Goal: Task Accomplishment & Management: Use online tool/utility

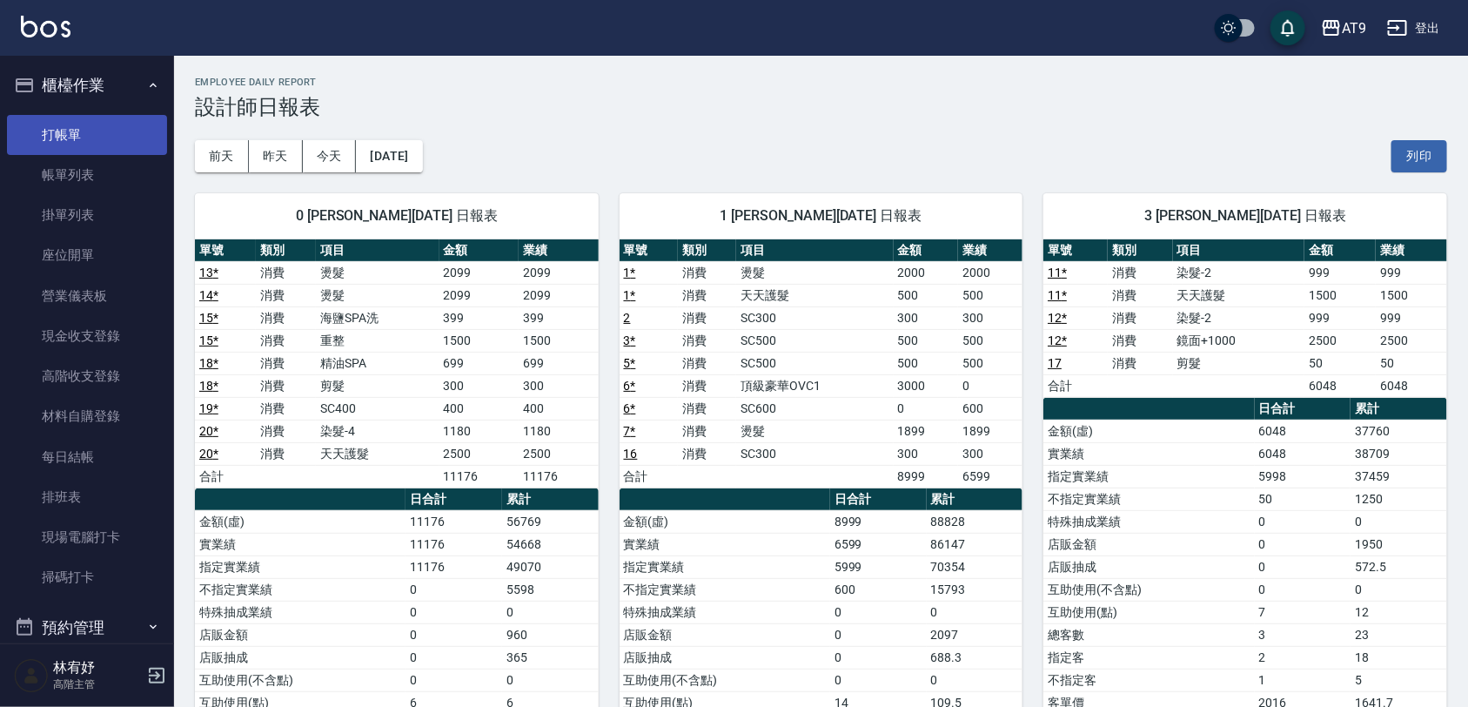
click at [106, 127] on link "打帳單" at bounding box center [87, 135] width 160 height 40
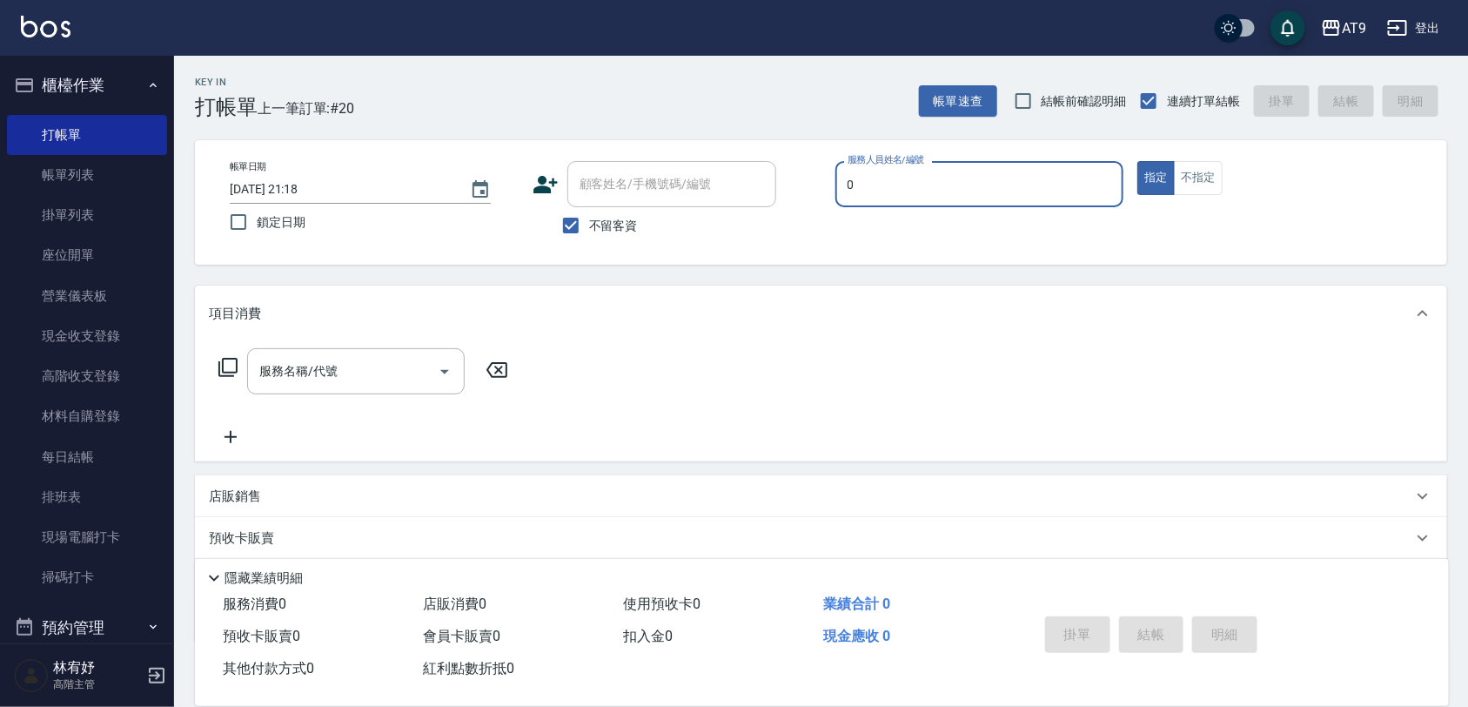
type input "0"
type button "true"
type input "[PERSON_NAME]-0"
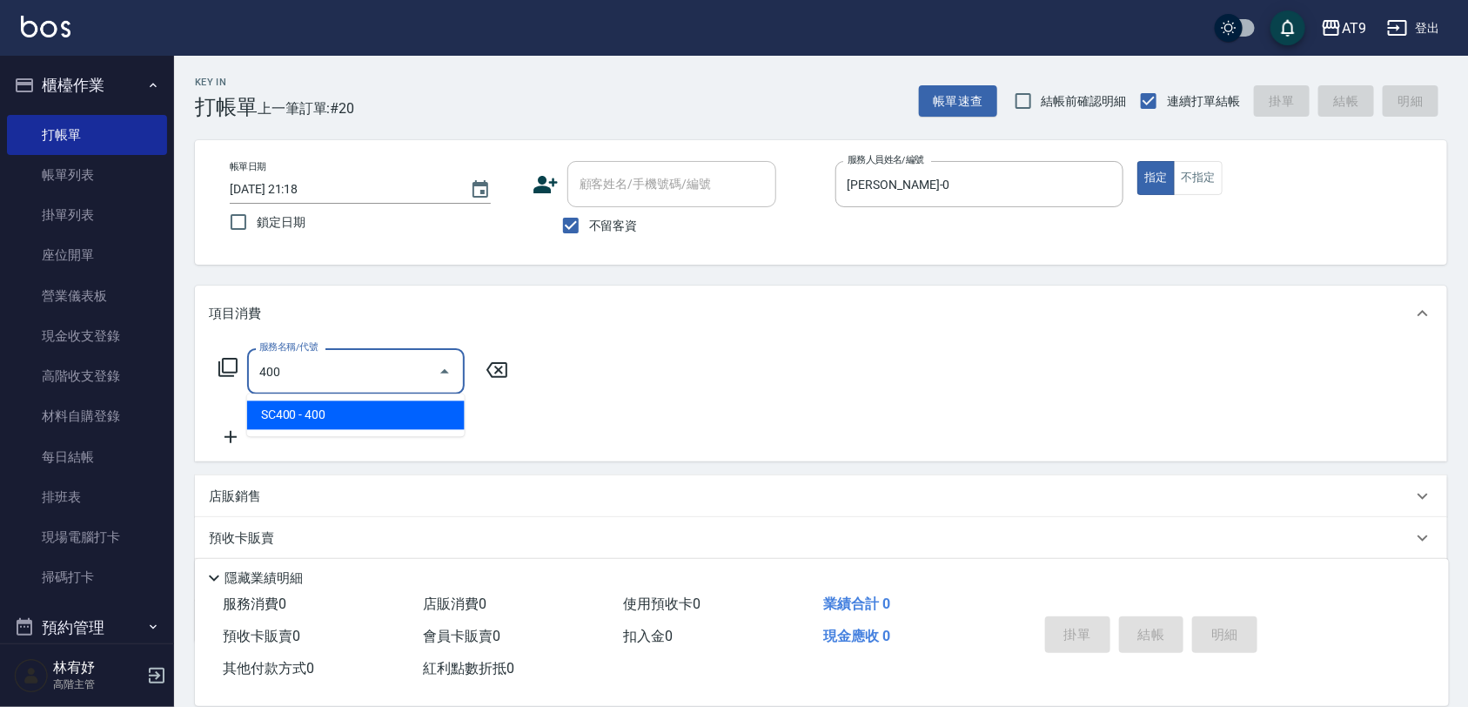
type input "SC400(400)"
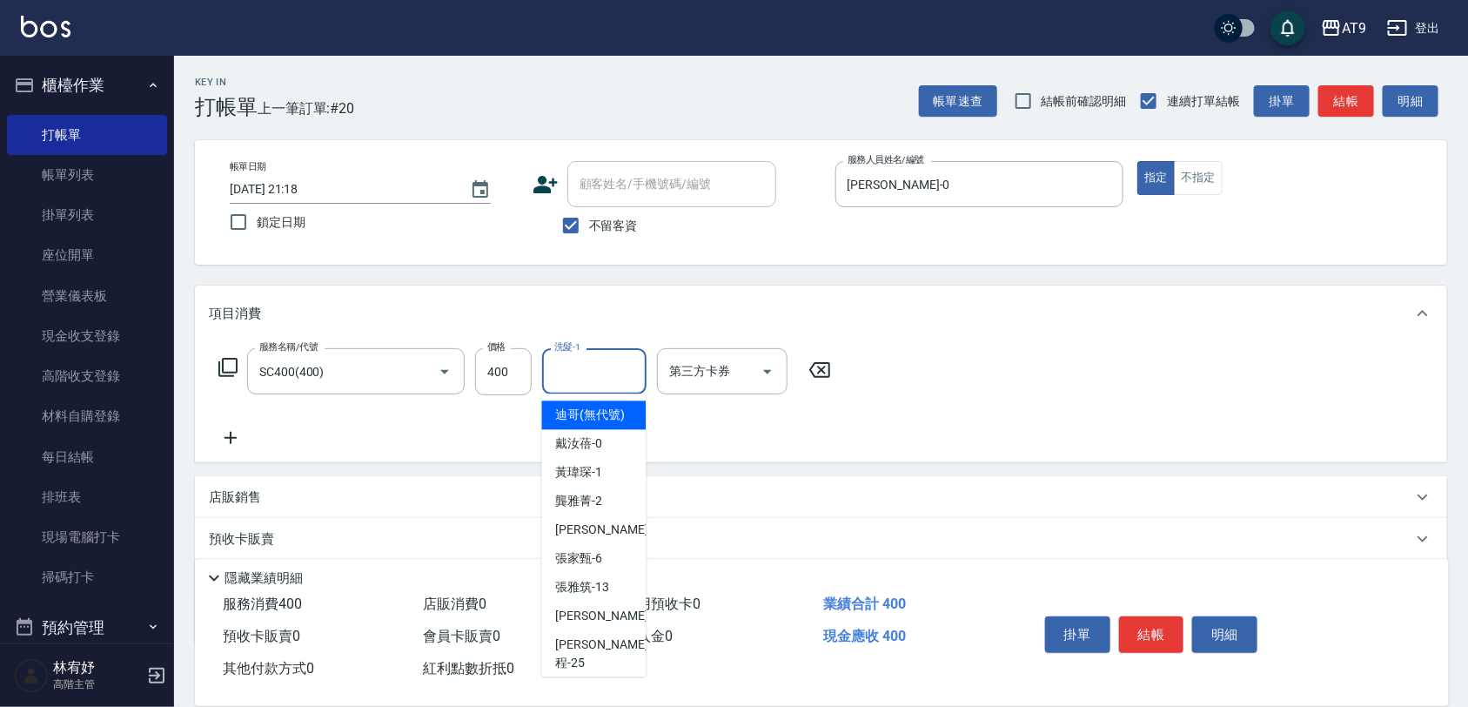
click at [607, 359] on input "洗髮-1" at bounding box center [594, 371] width 89 height 30
type input "[PERSON_NAME]-35"
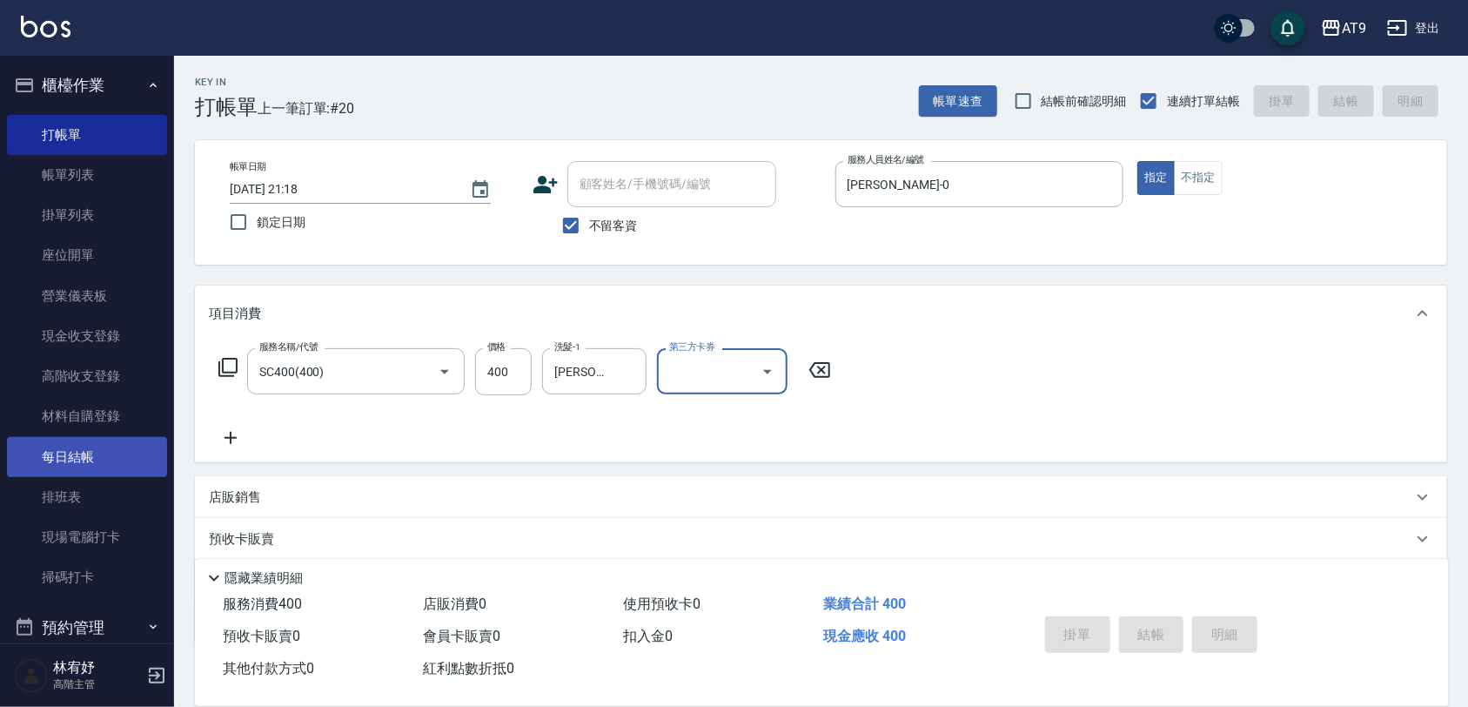
type input "[DATE] 21:19"
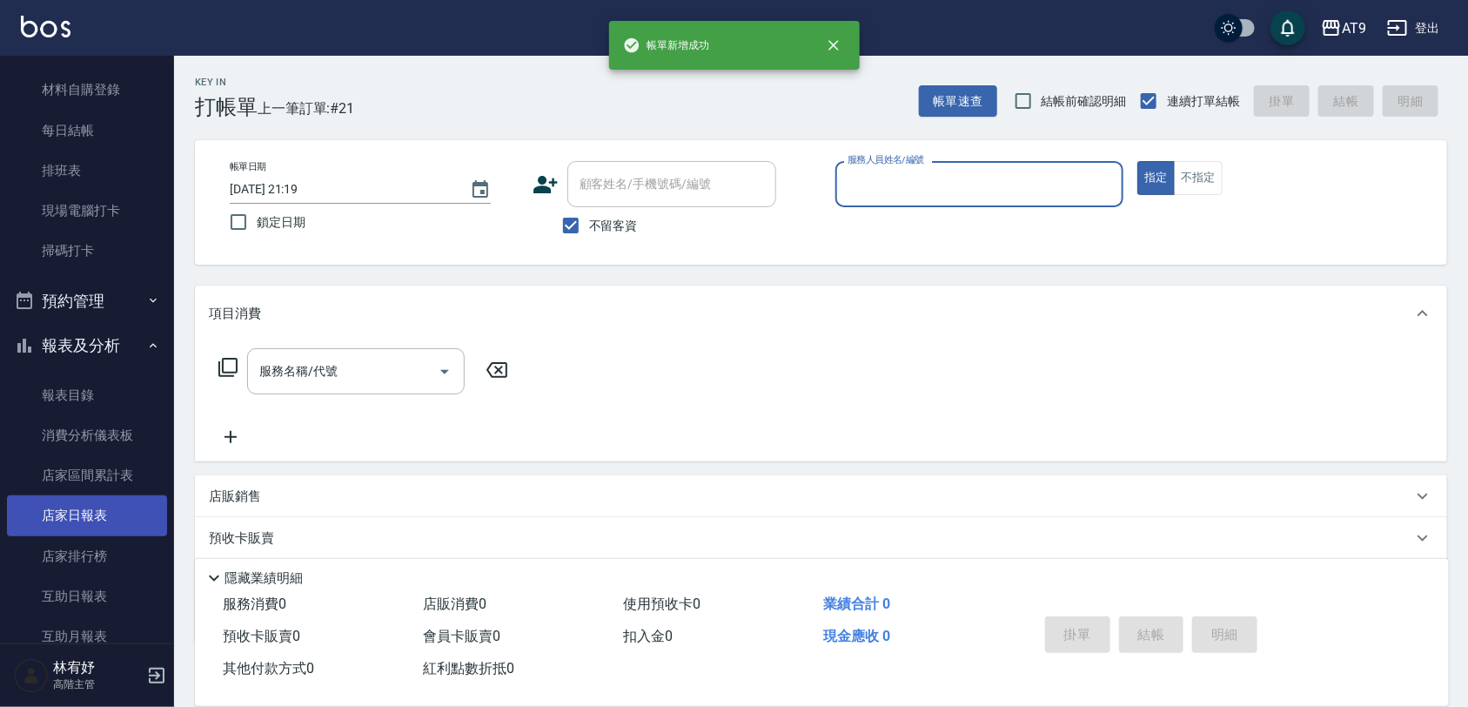
scroll to position [435, 0]
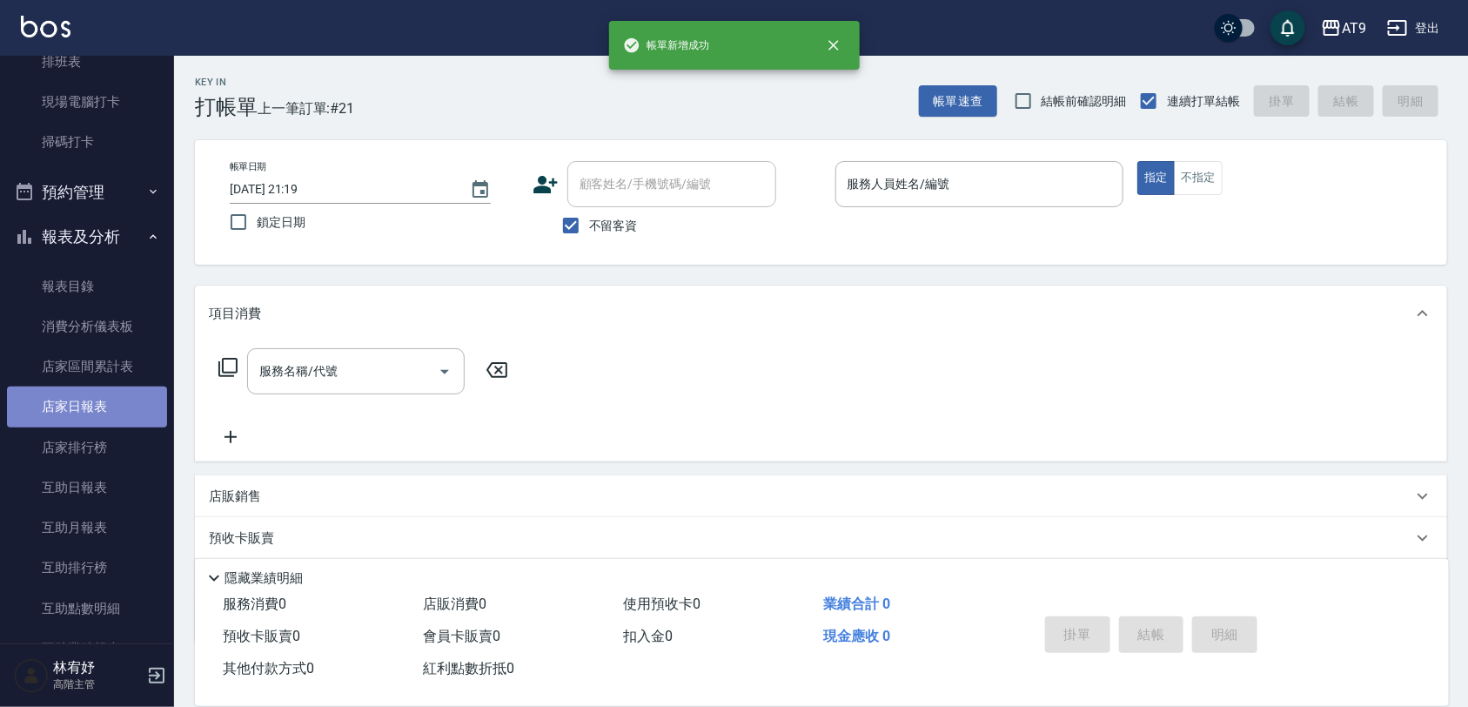
click at [97, 420] on link "店家日報表" at bounding box center [87, 406] width 160 height 40
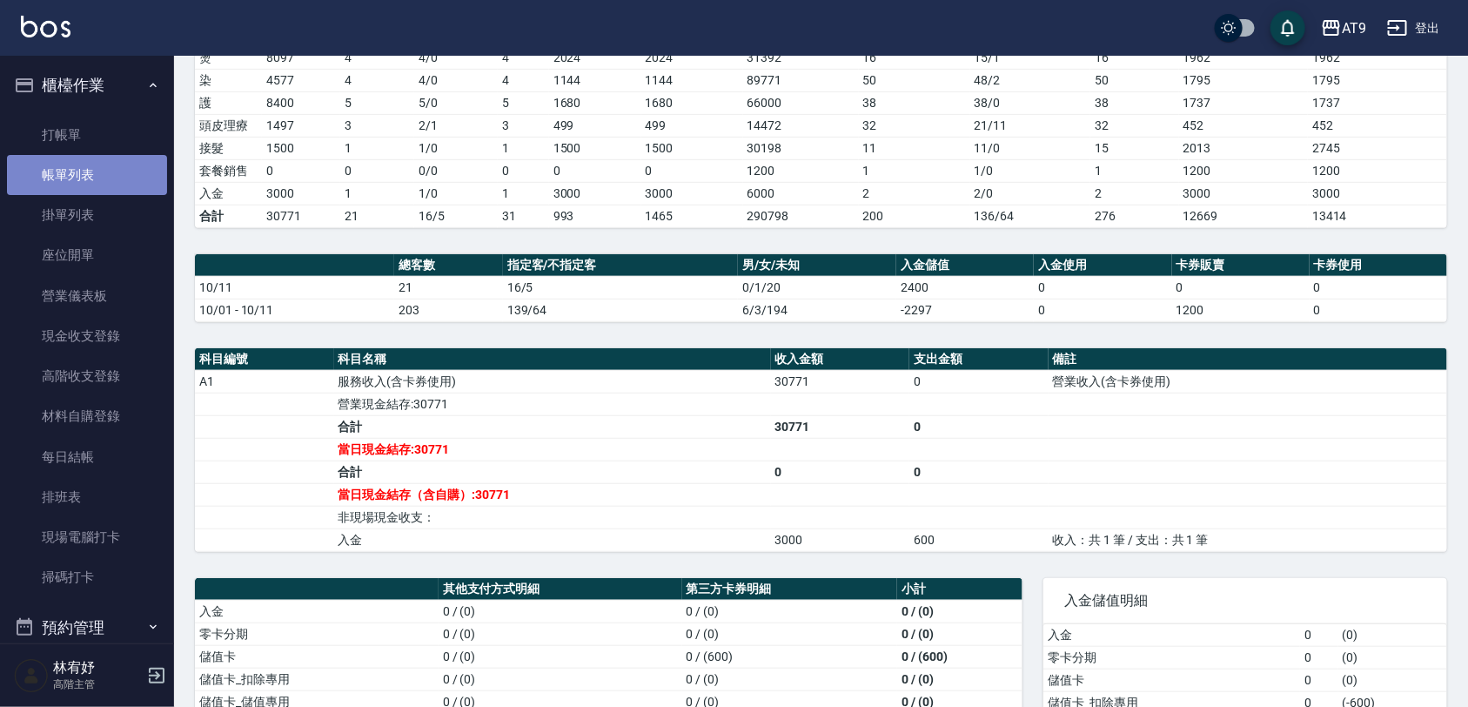
click at [87, 158] on link "帳單列表" at bounding box center [87, 175] width 160 height 40
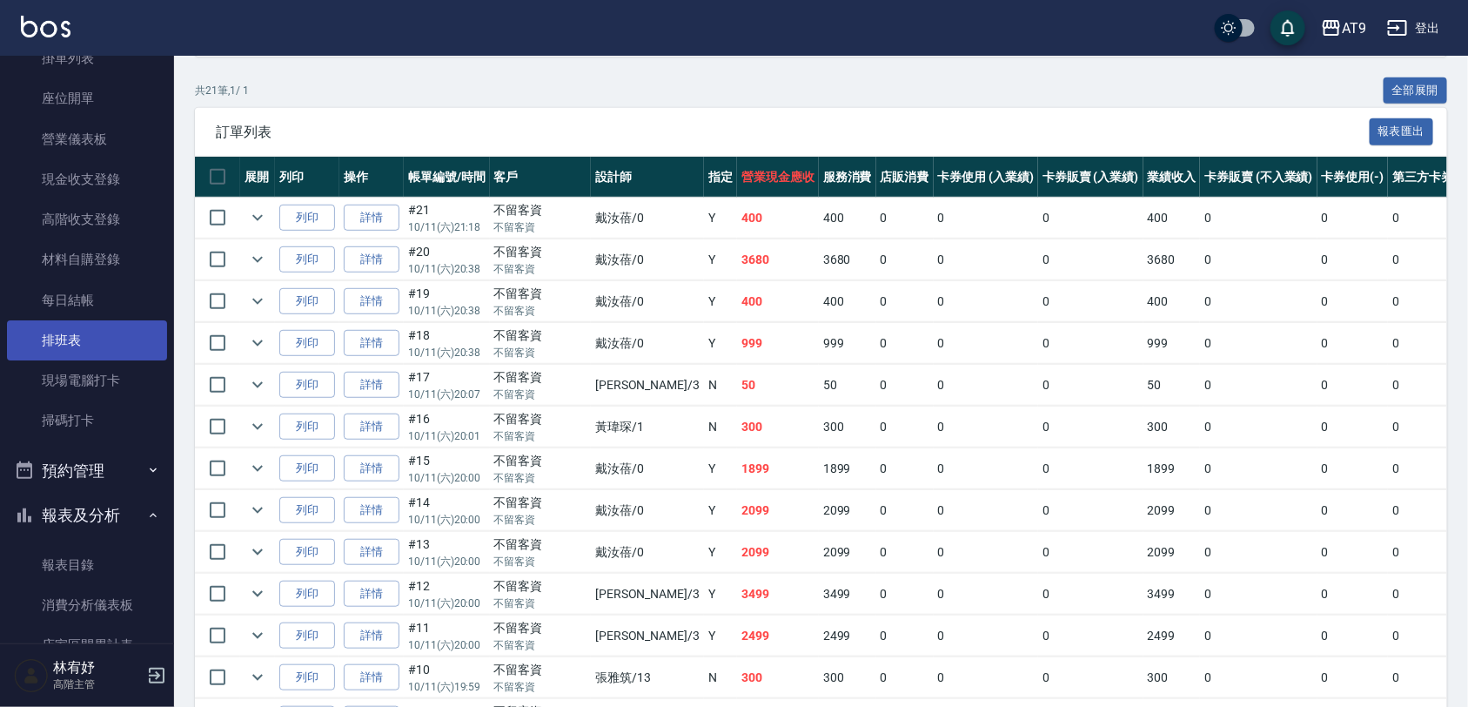
scroll to position [544, 0]
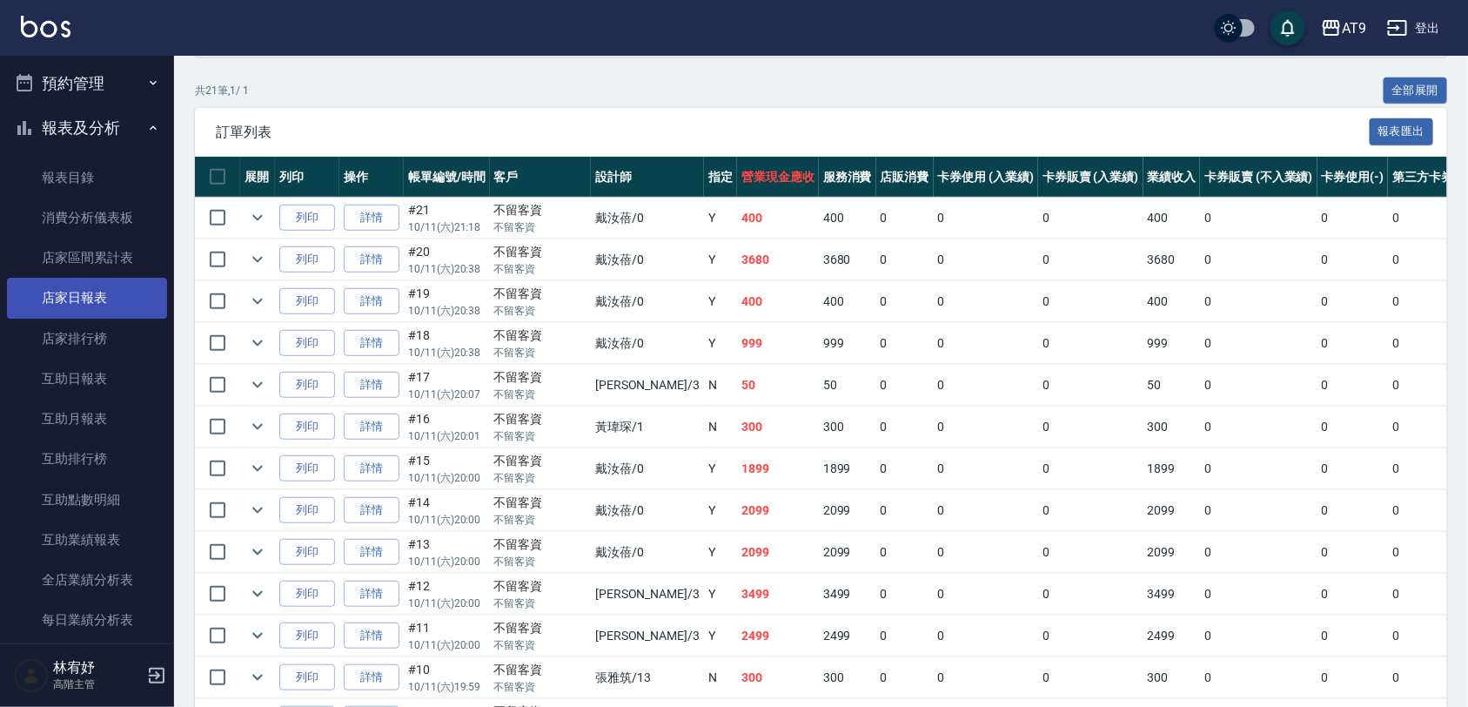
click at [109, 288] on link "店家日報表" at bounding box center [87, 298] width 160 height 40
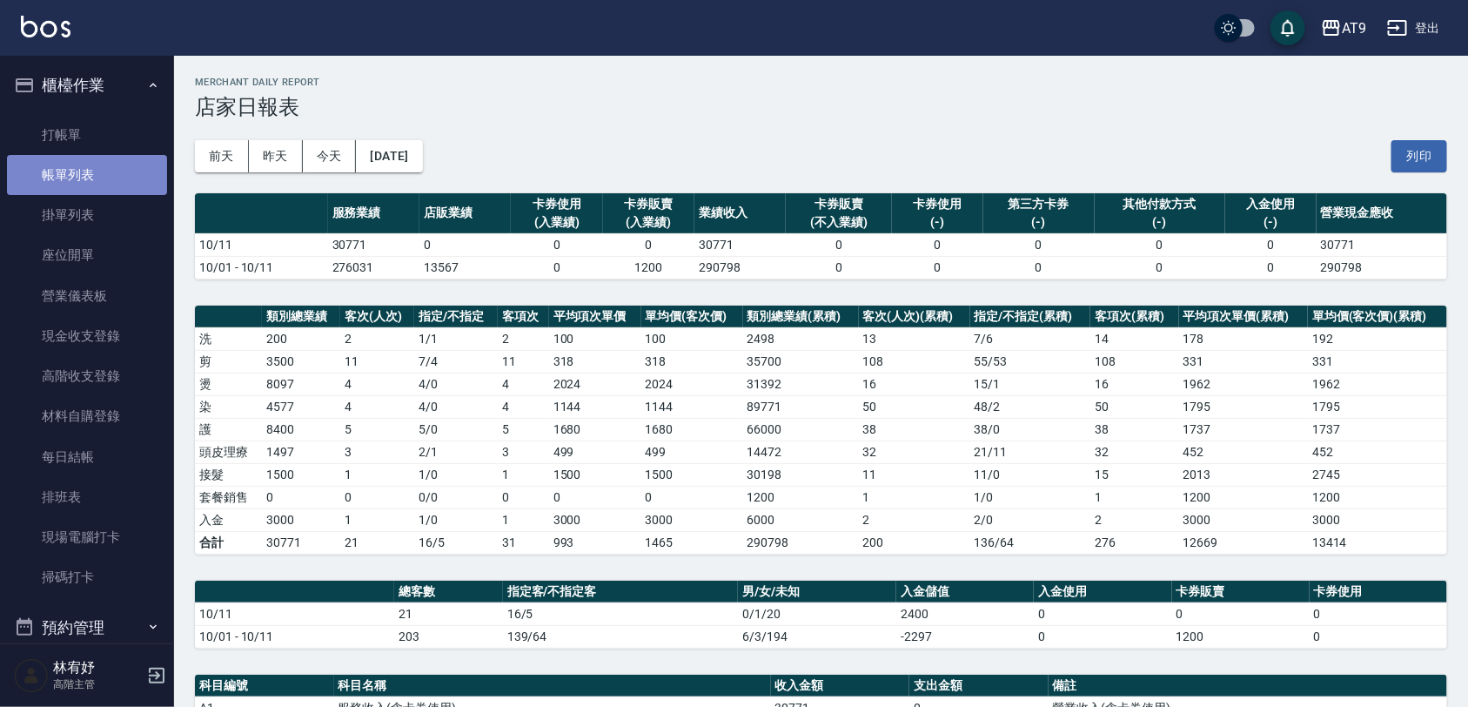
click at [105, 177] on link "帳單列表" at bounding box center [87, 175] width 160 height 40
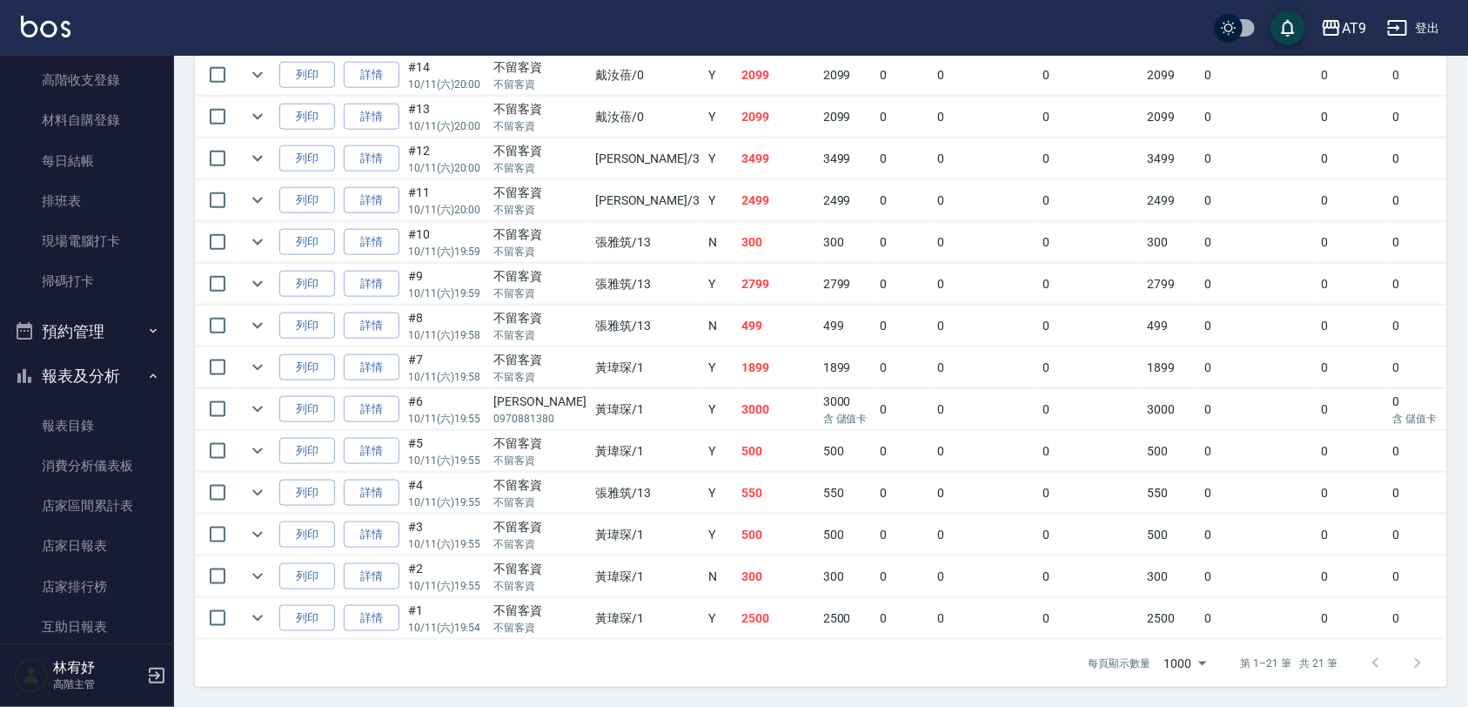
scroll to position [326, 0]
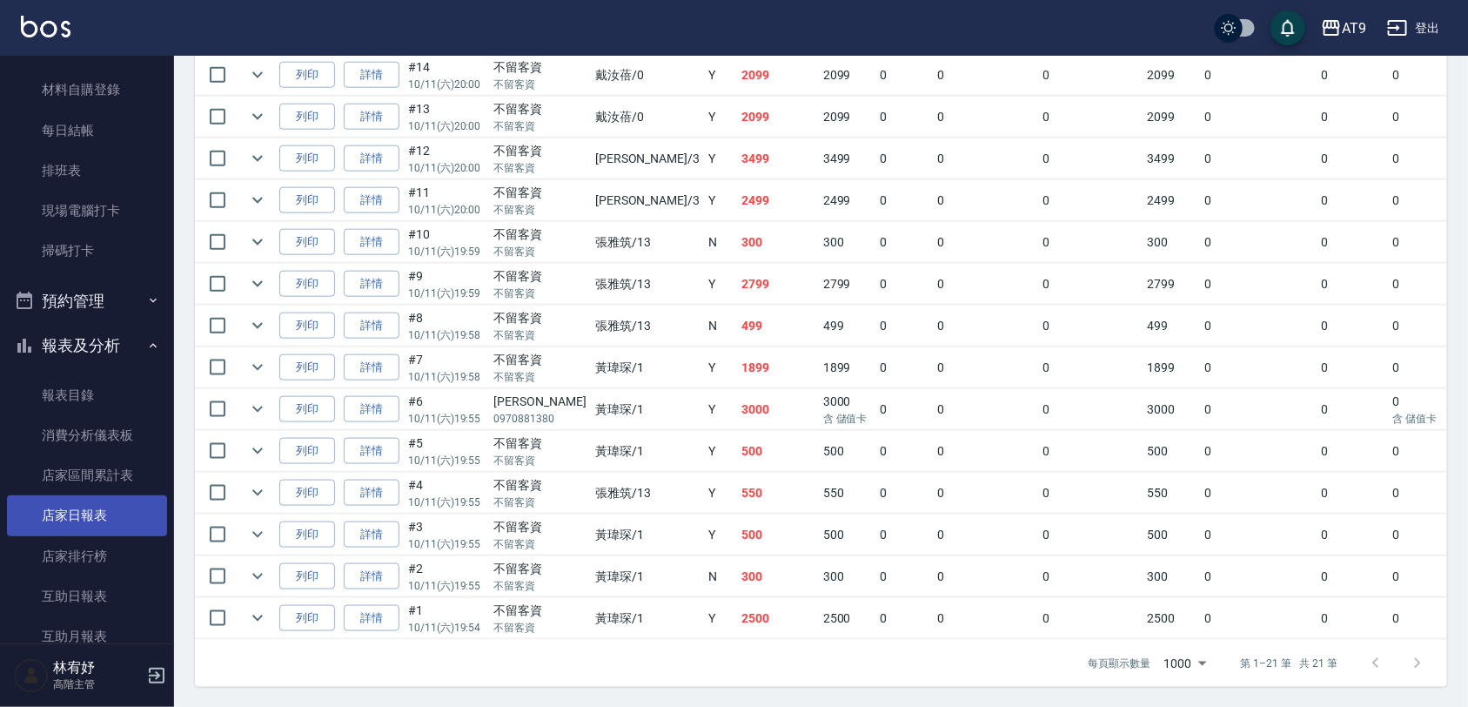
click at [111, 510] on link "店家日報表" at bounding box center [87, 515] width 160 height 40
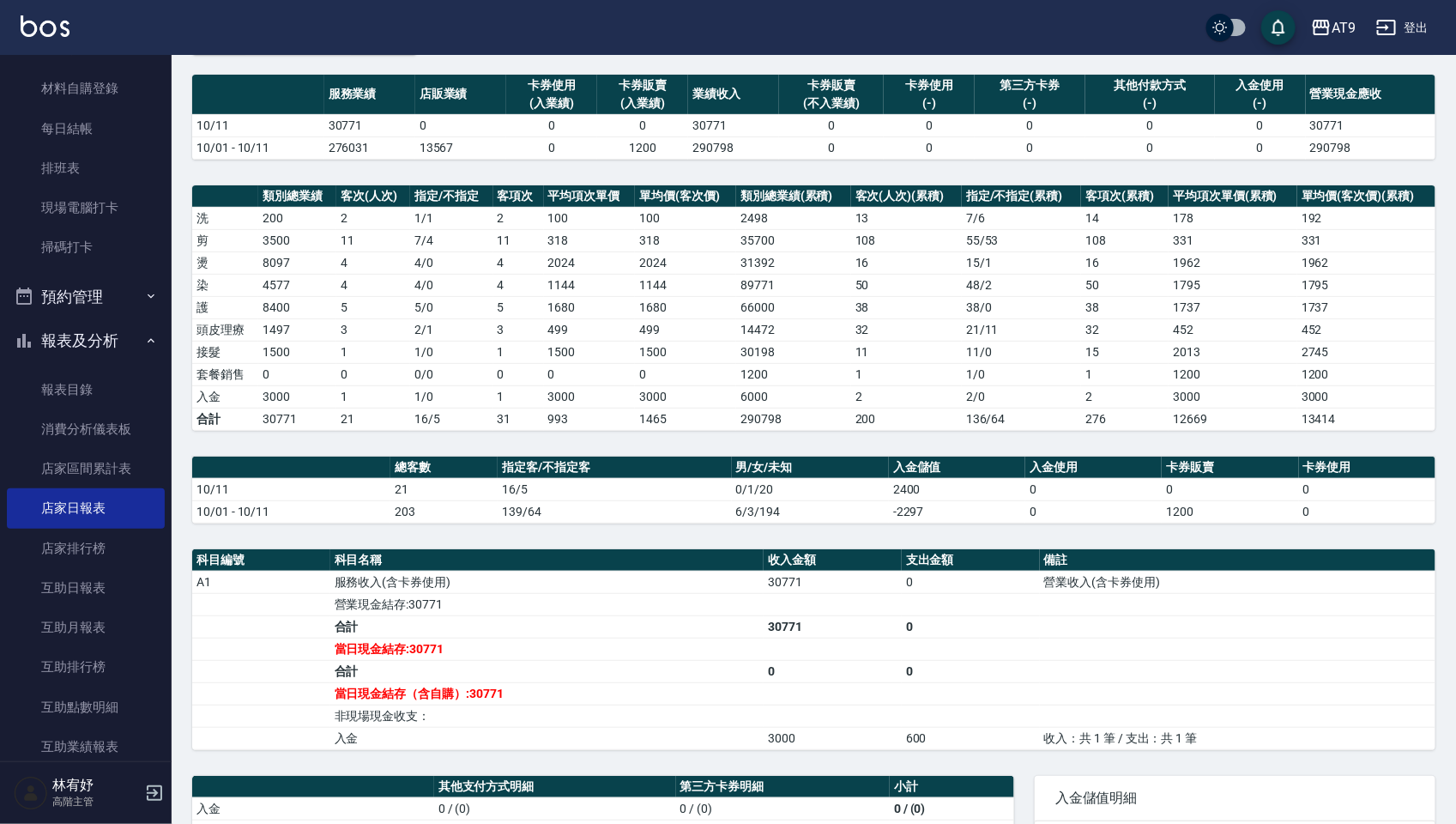
scroll to position [107, 0]
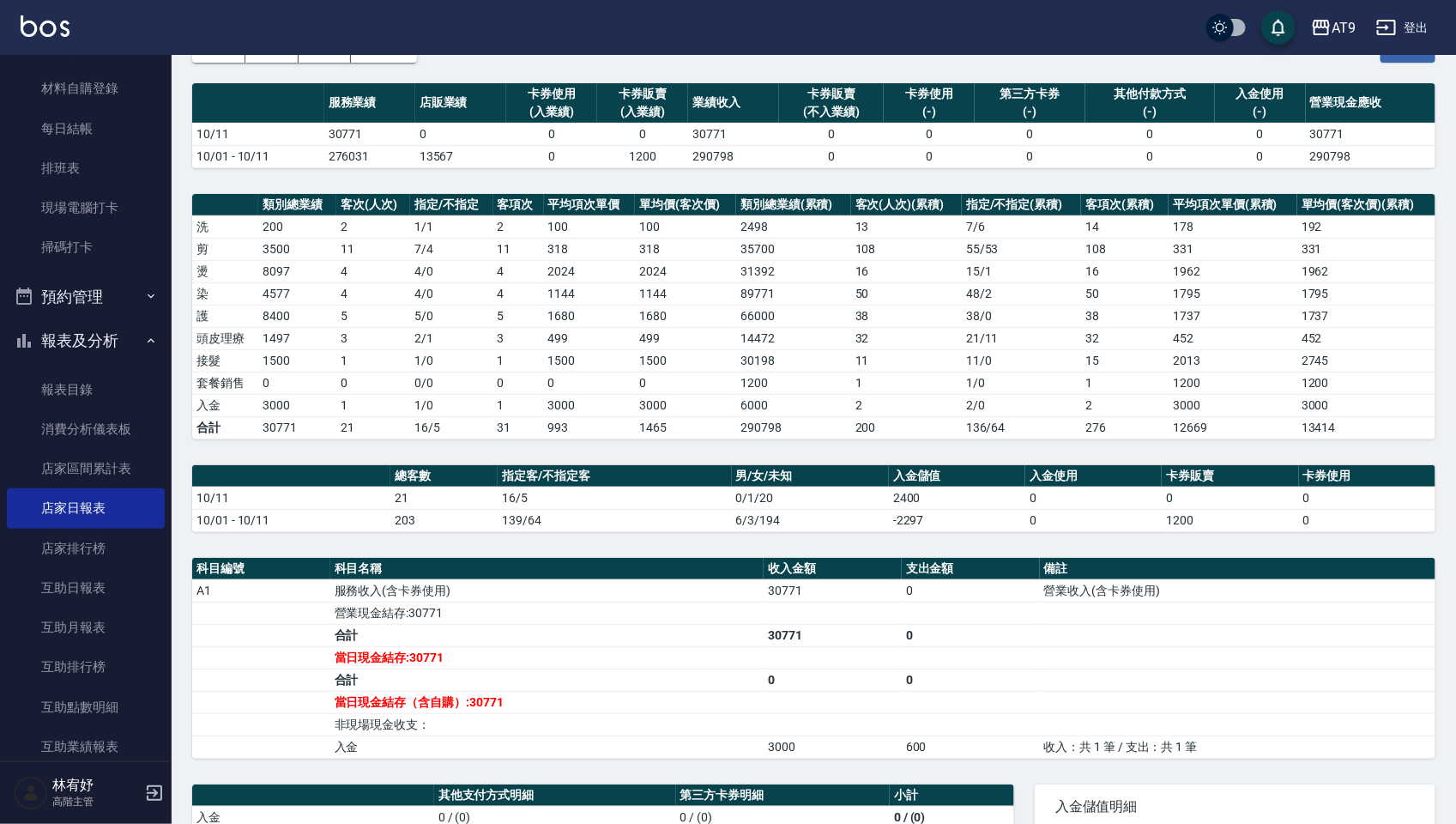
drag, startPoint x: 1455, startPoint y: 487, endPoint x: 1457, endPoint y: 461, distance: 26.1
click at [1446, 461] on html "AT9 登出 櫃檯作業 打帳單 帳單列表 掛單列表 座位開單 營業儀表板 現金收支登錄 高階收支登錄 材料自購登錄 每日結帳 排班表 現場電腦打卡 掃碼打卡 …" at bounding box center [728, 493] width 1456 height 1202
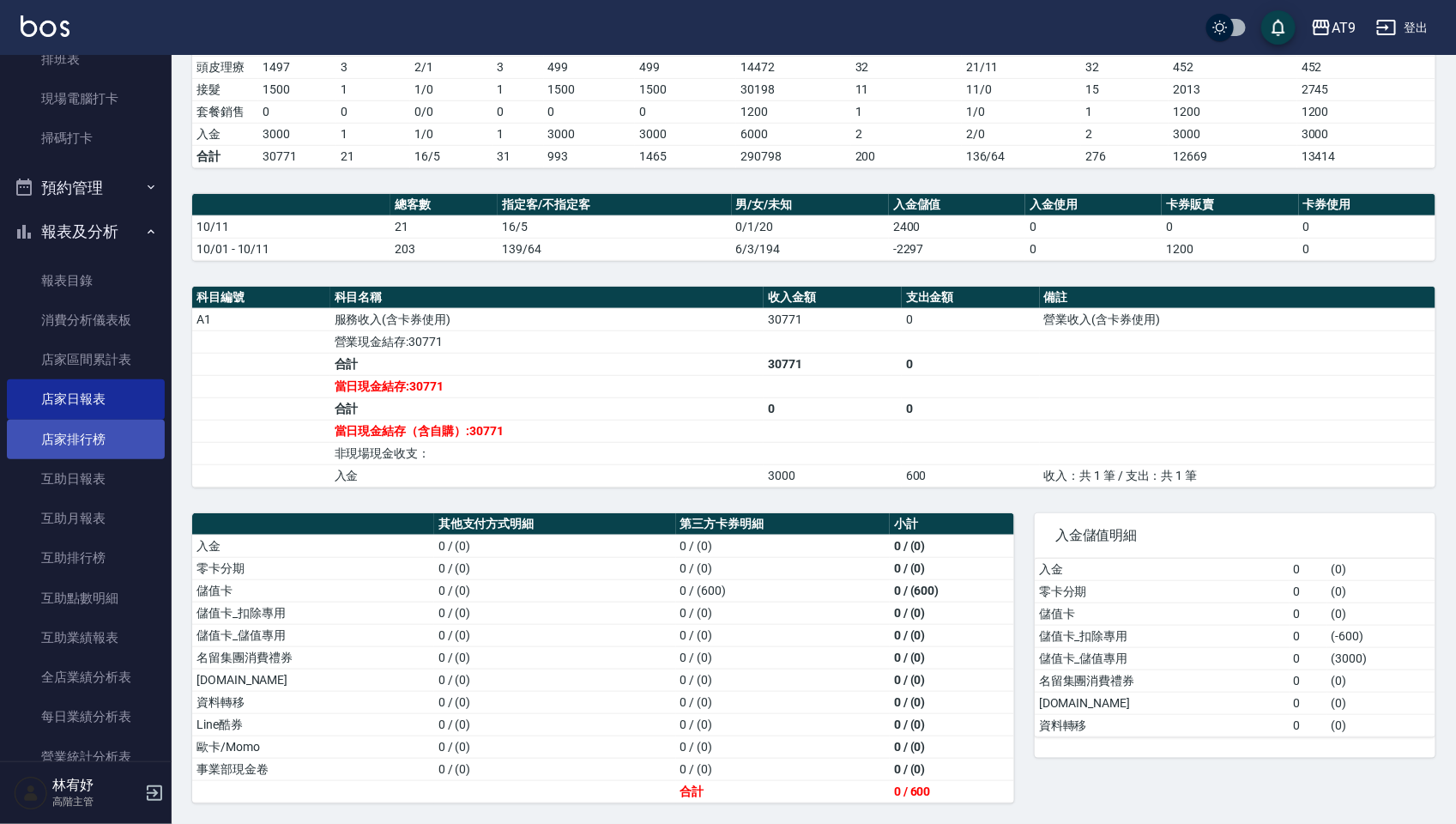
scroll to position [429, 0]
click at [116, 478] on link "互助日報表" at bounding box center [86, 480] width 158 height 39
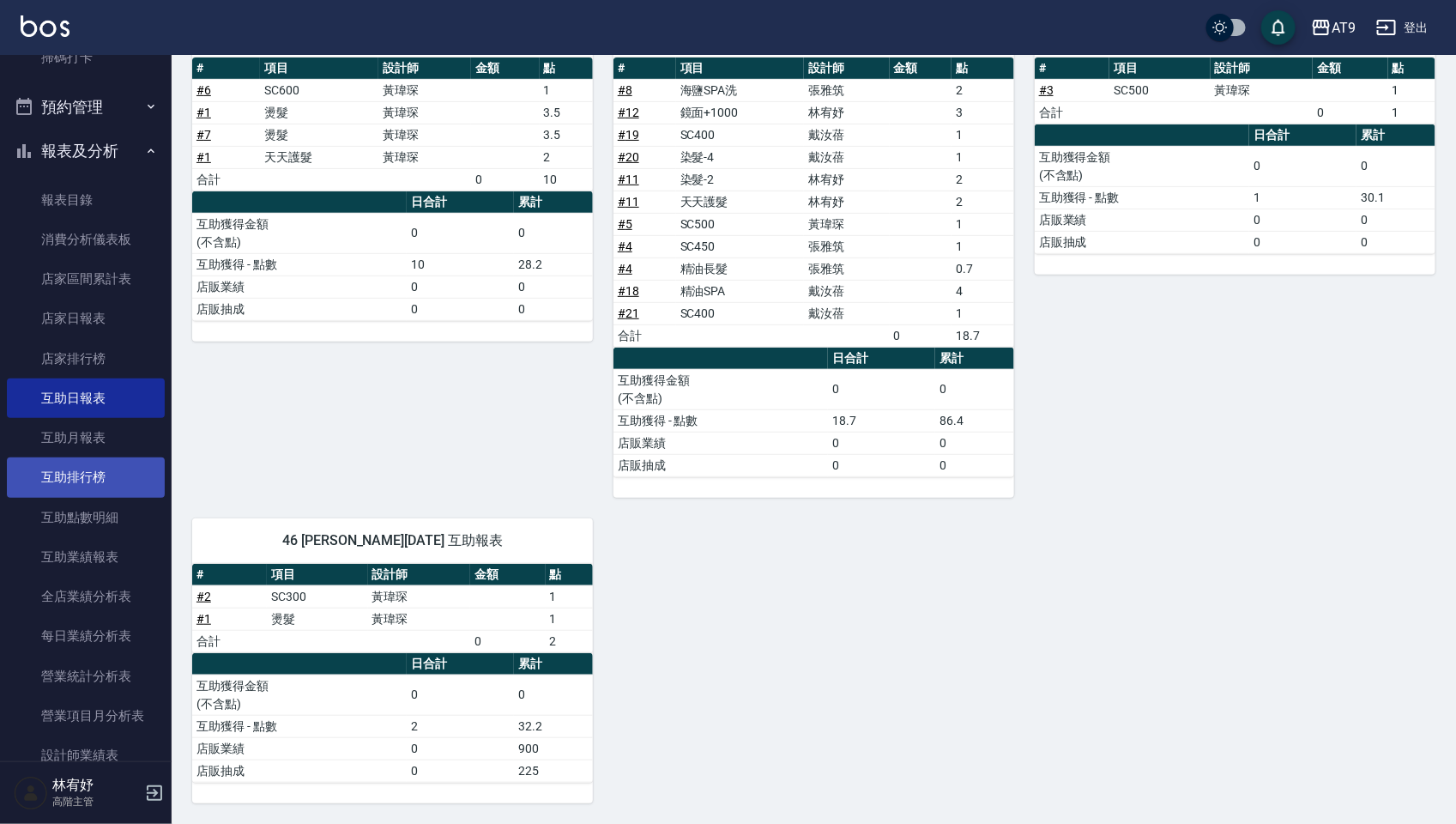
scroll to position [858, 0]
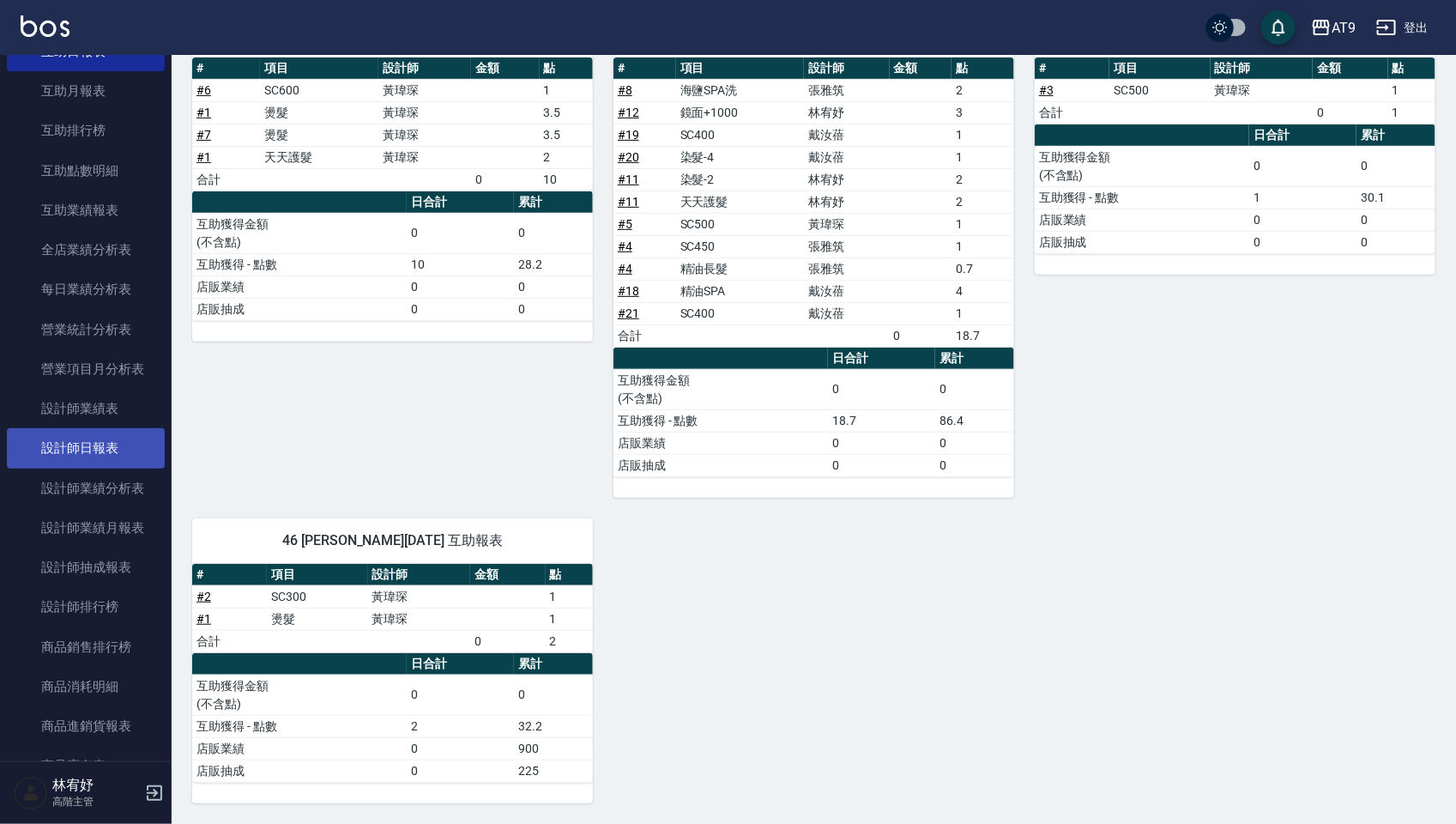
click at [105, 456] on link "設計師日報表" at bounding box center [86, 447] width 158 height 39
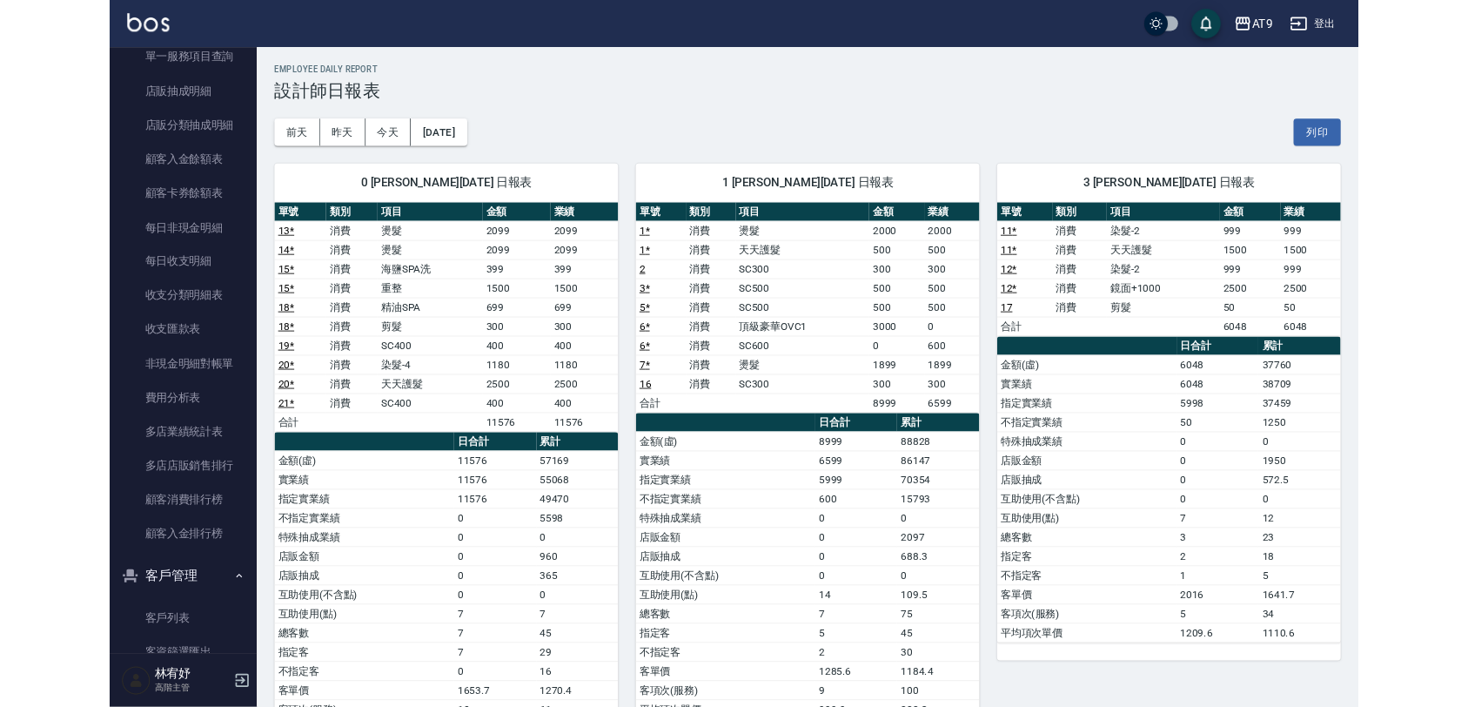
scroll to position [742, 0]
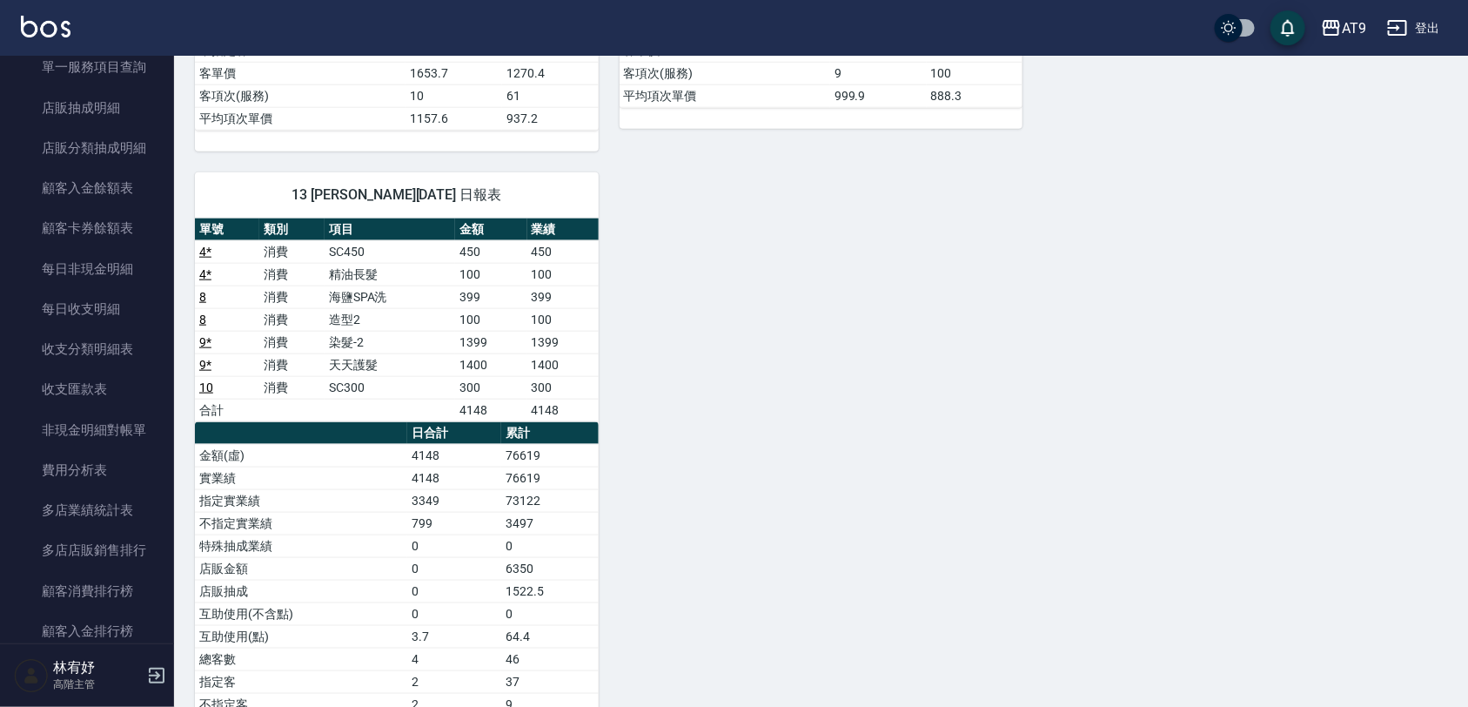
click at [1439, 16] on button "登出" at bounding box center [1413, 28] width 67 height 32
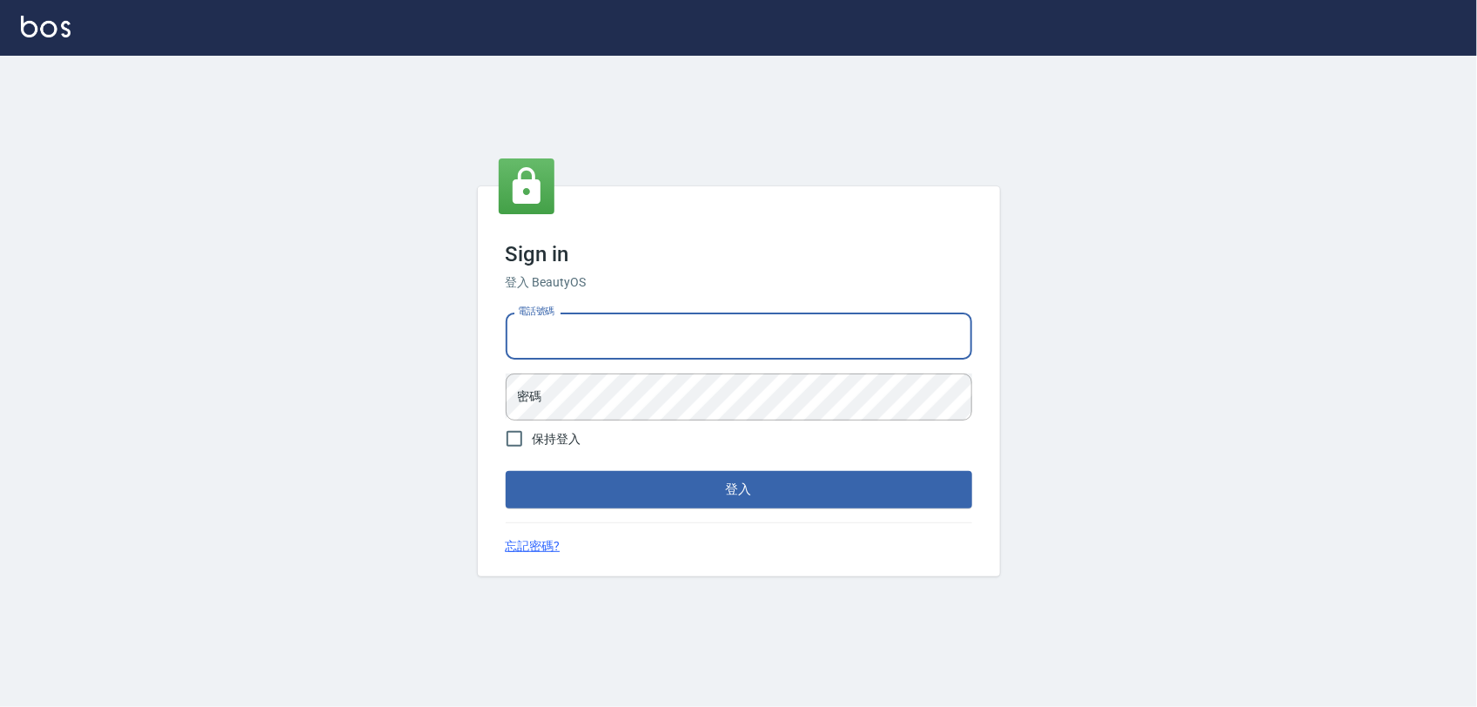
click at [692, 340] on input "電話號碼" at bounding box center [739, 335] width 467 height 47
type input "0975151920"
